Goal: Information Seeking & Learning: Learn about a topic

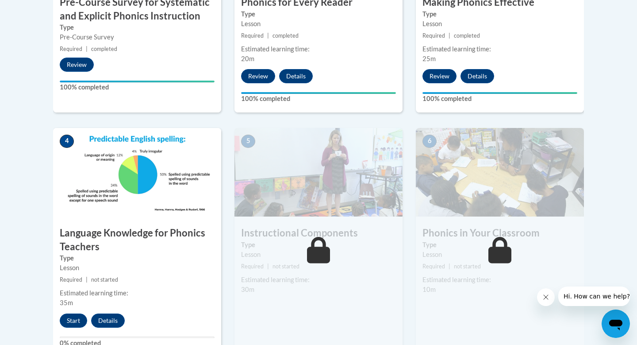
scroll to position [431, 0]
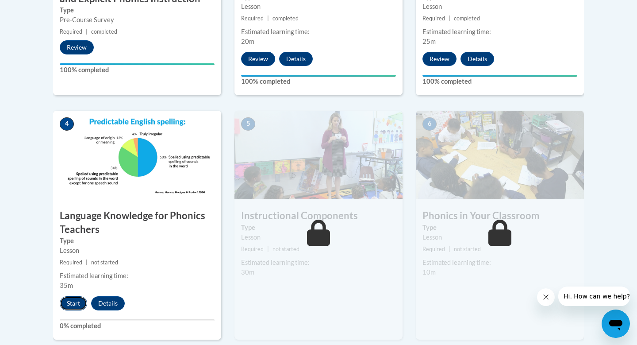
click at [76, 299] on button "Start" at bounding box center [73, 303] width 27 height 14
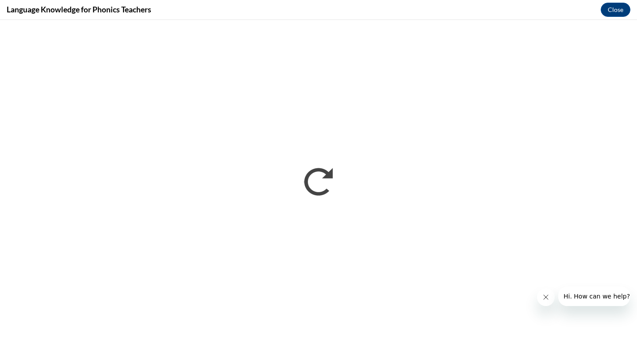
scroll to position [0, 0]
